Goal: Task Accomplishment & Management: Use online tool/utility

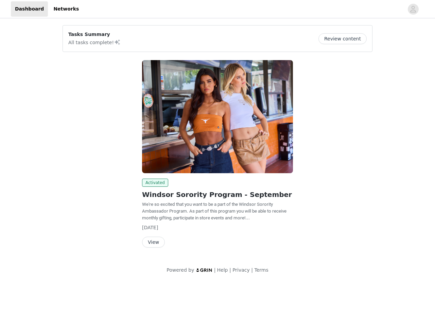
click at [217, 141] on img at bounding box center [217, 116] width 151 height 113
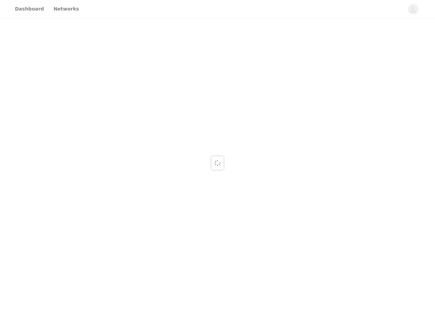
click at [345, 39] on div at bounding box center [217, 163] width 435 height 326
click at [217, 117] on div at bounding box center [217, 163] width 435 height 326
click at [154, 183] on div at bounding box center [217, 163] width 435 height 326
click at [153, 242] on div at bounding box center [217, 163] width 435 height 326
